Goal: Task Accomplishment & Management: Use online tool/utility

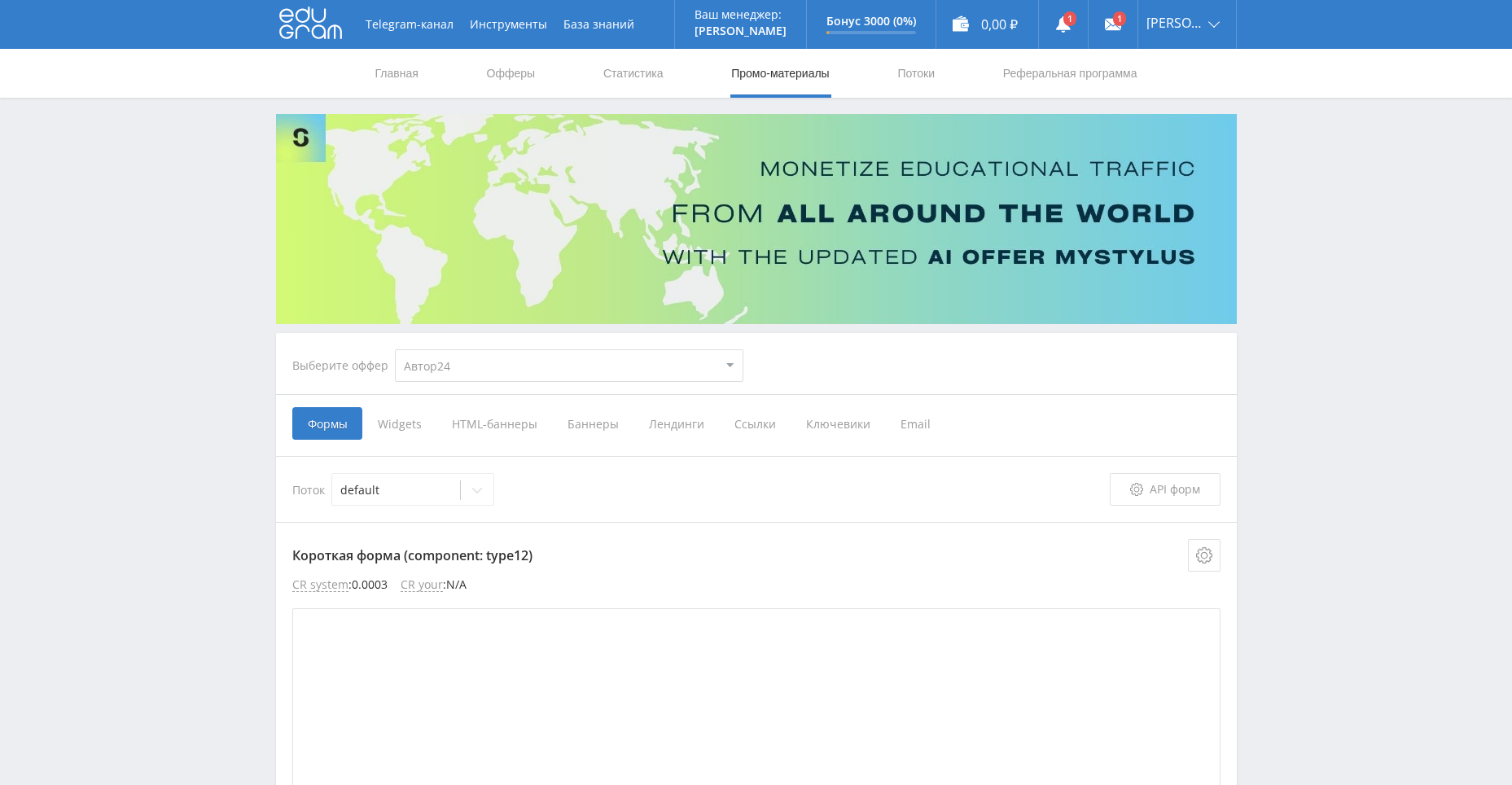
select select "1"
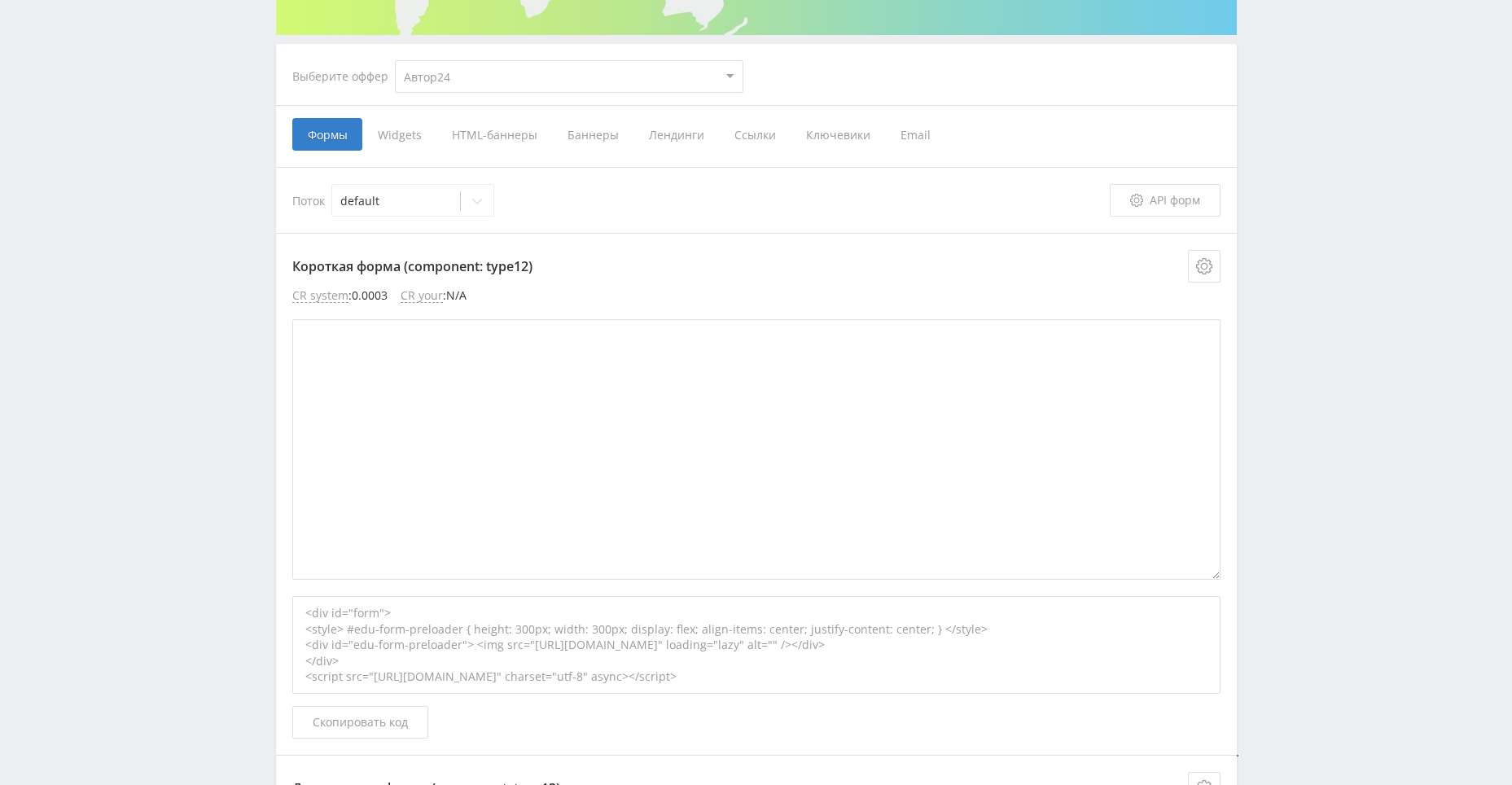
click at [829, 135] on span "Ключевики" at bounding box center [837, 134] width 95 height 32
click at [0, 0] on input "Ключевики" at bounding box center [0, 0] width 0 height 0
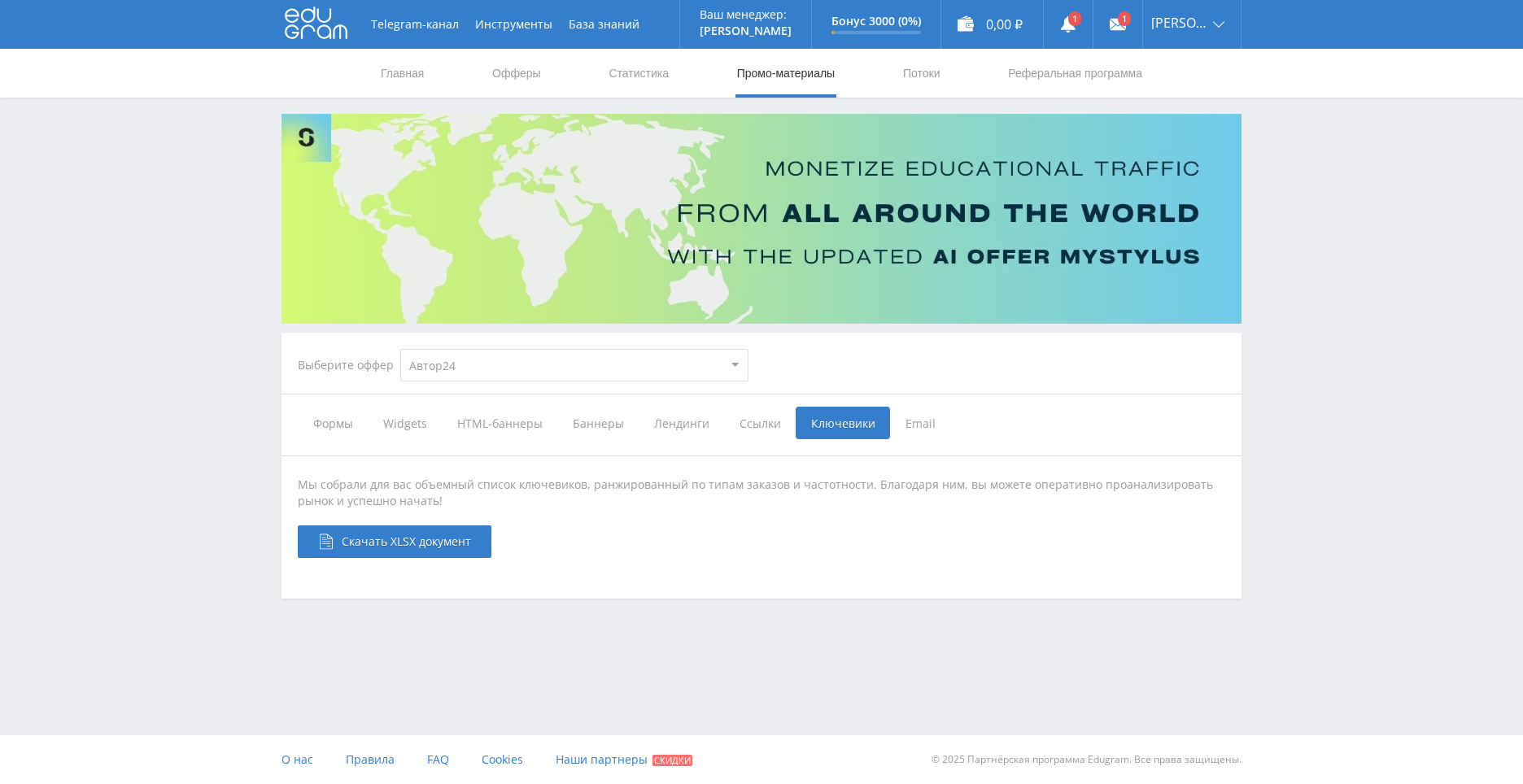
click at [749, 425] on span "Ссылки" at bounding box center [760, 423] width 72 height 32
click at [0, 0] on input "Ссылки" at bounding box center [0, 0] width 0 height 0
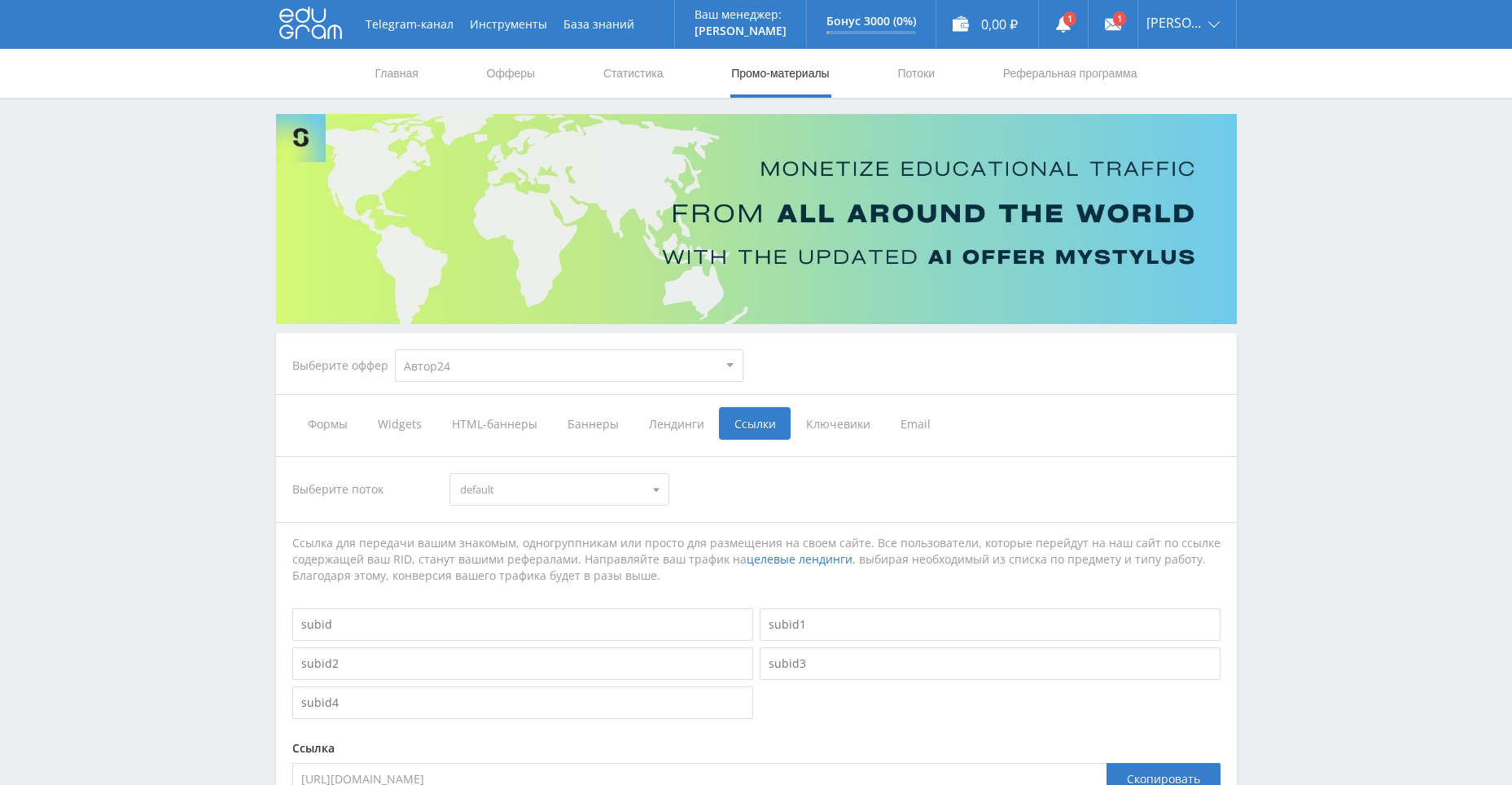
click at [665, 421] on span "Лендинги" at bounding box center [676, 423] width 86 height 32
click at [0, 0] on input "Лендинги" at bounding box center [0, 0] width 0 height 0
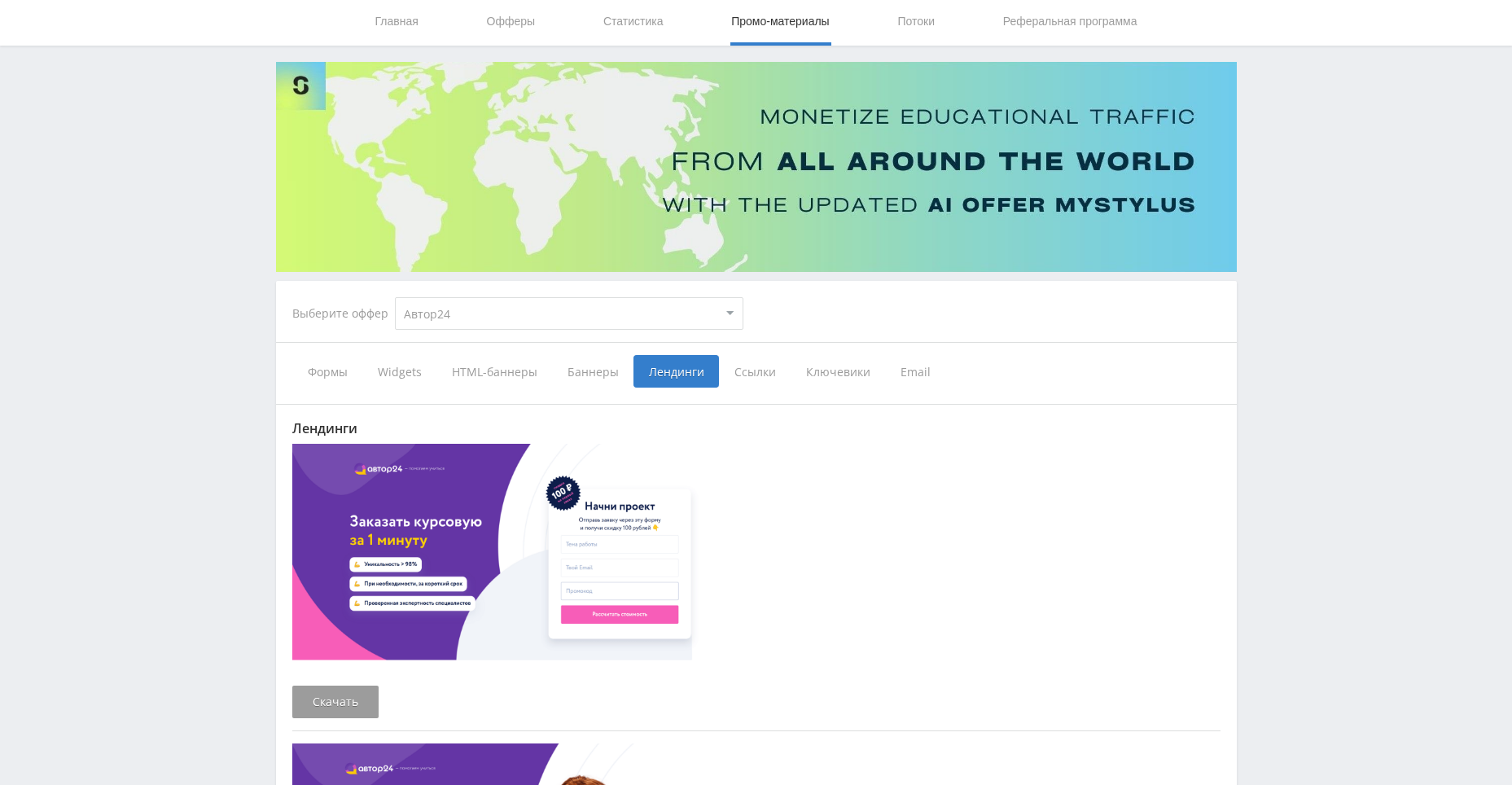
scroll to position [81, 0]
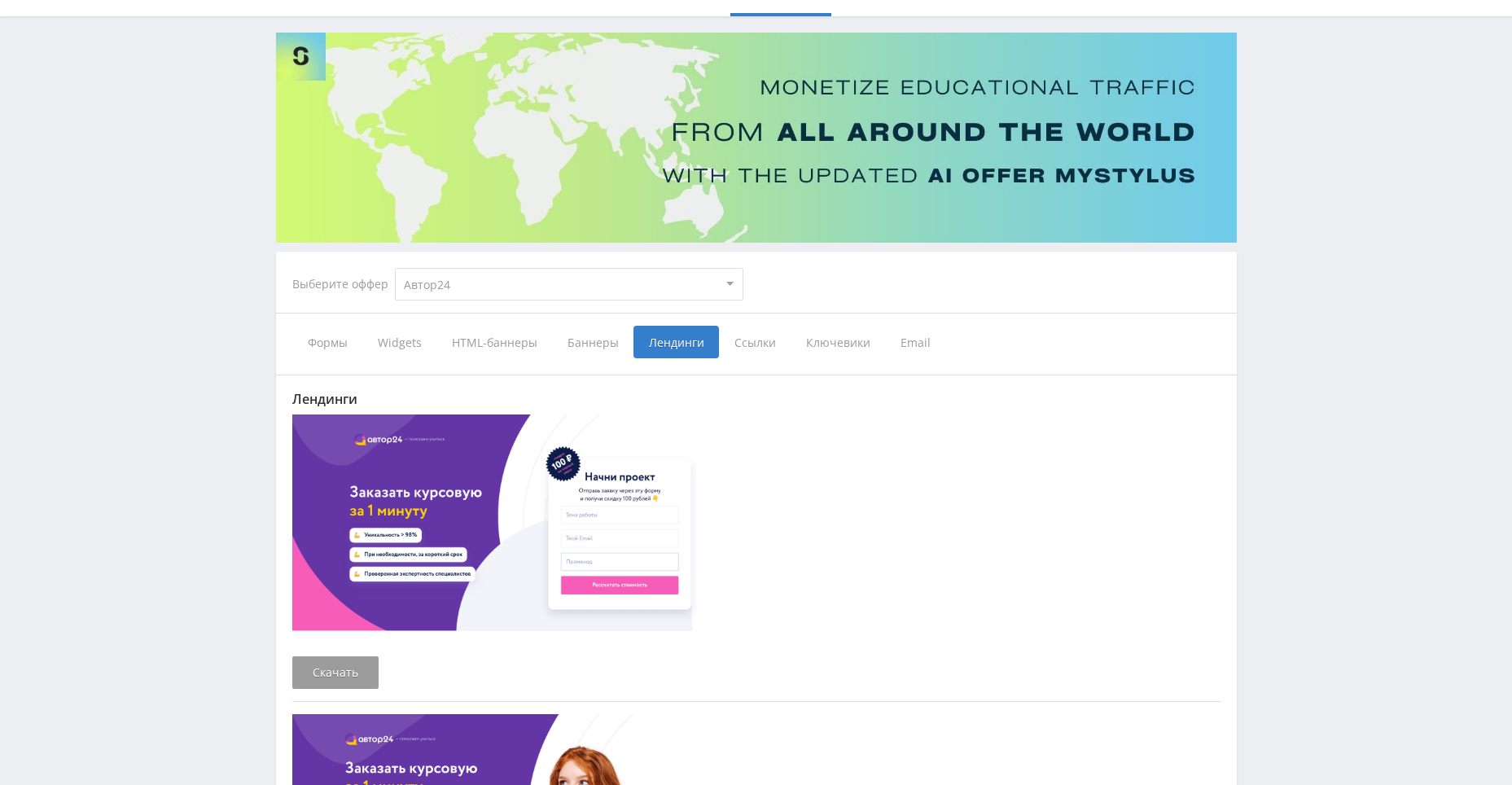
click at [597, 349] on span "Баннеры" at bounding box center [593, 342] width 81 height 32
click at [0, 0] on input "Баннеры" at bounding box center [0, 0] width 0 height 0
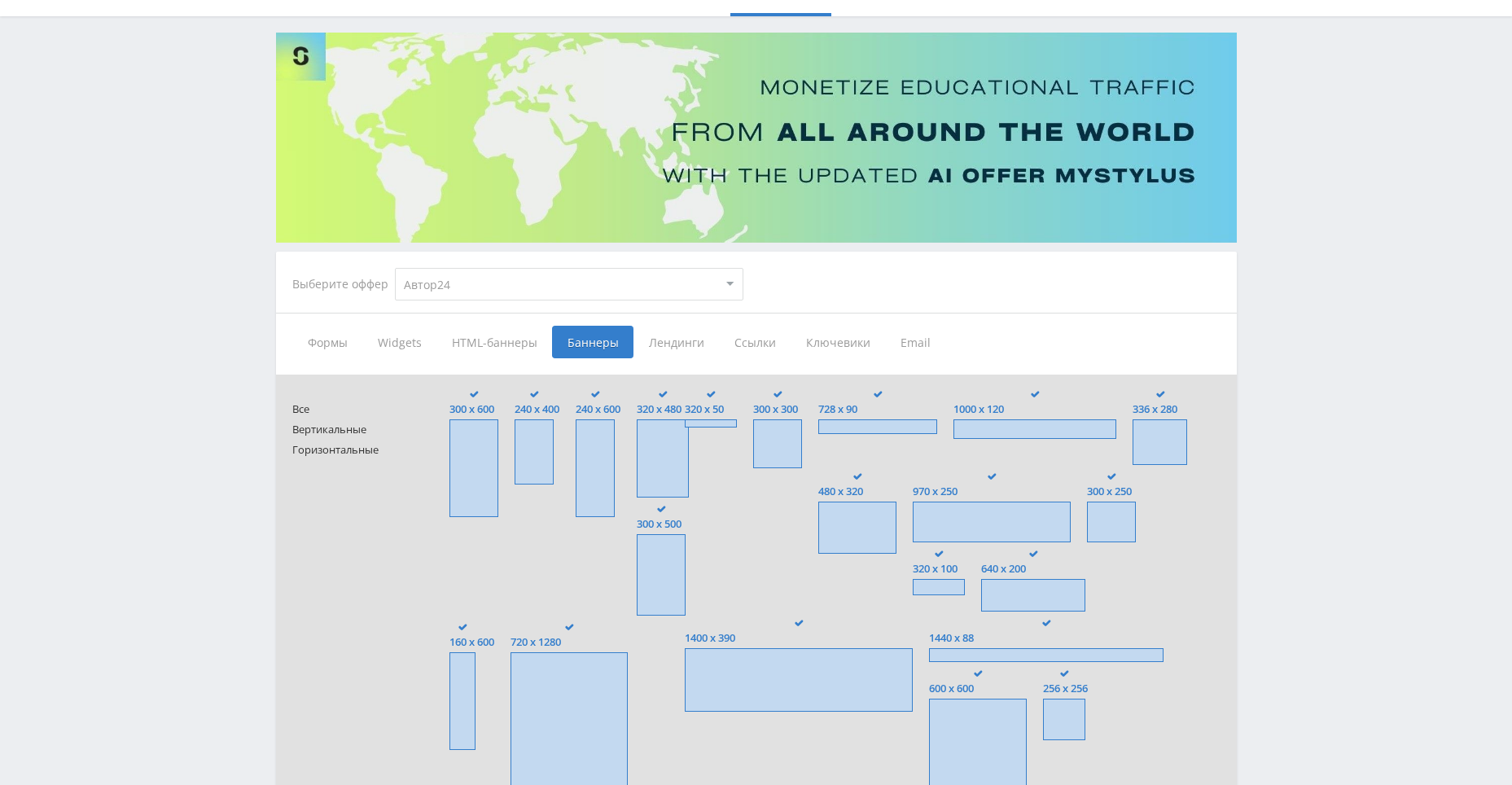
click at [402, 346] on span "Widgets" at bounding box center [399, 342] width 74 height 32
click at [0, 0] on input "Widgets" at bounding box center [0, 0] width 0 height 0
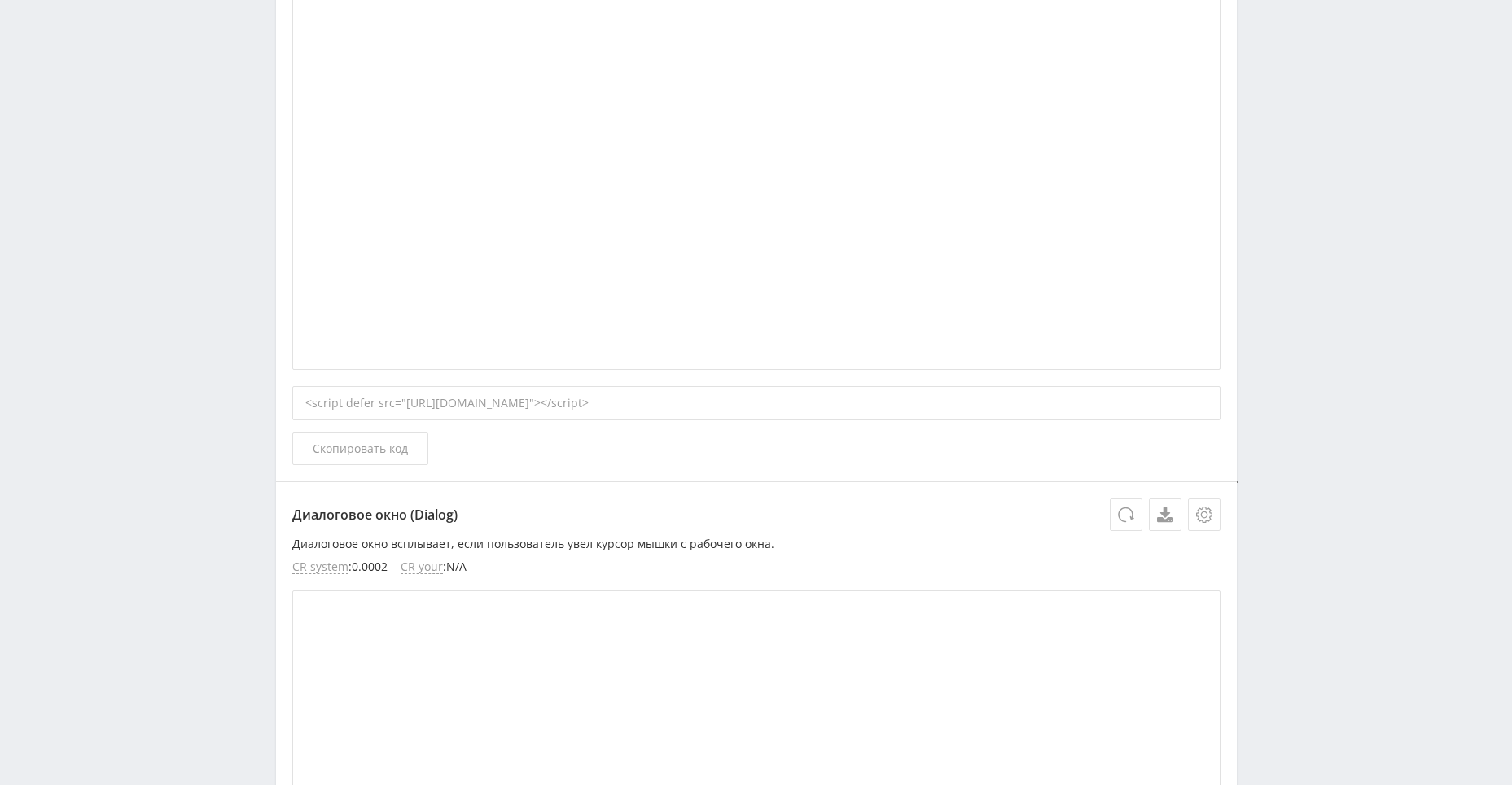
scroll to position [814, 0]
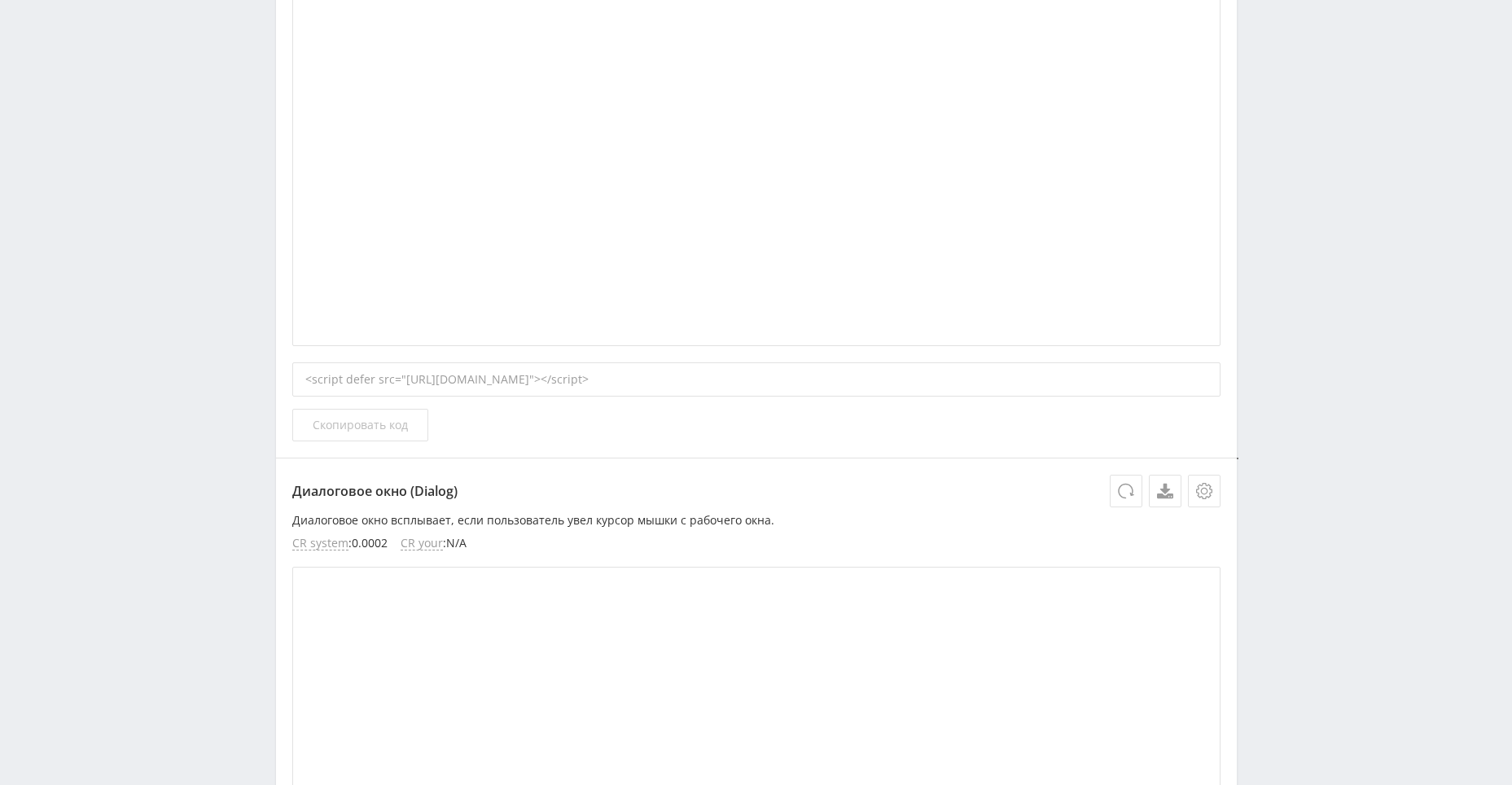
click at [340, 429] on span "Скопировать код" at bounding box center [360, 425] width 95 height 13
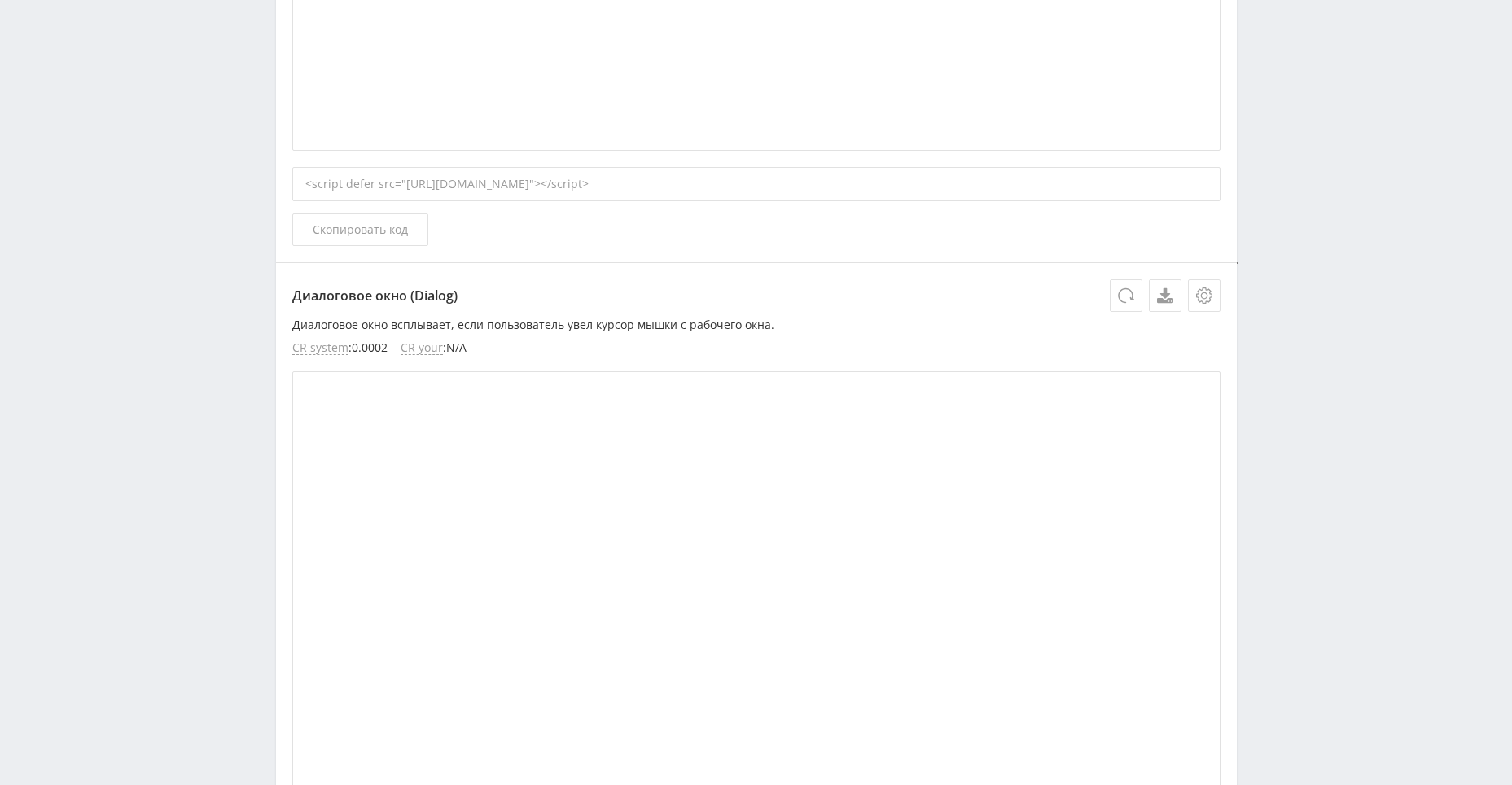
scroll to position [1221, 0]
